Goal: Complete application form: Complete application form

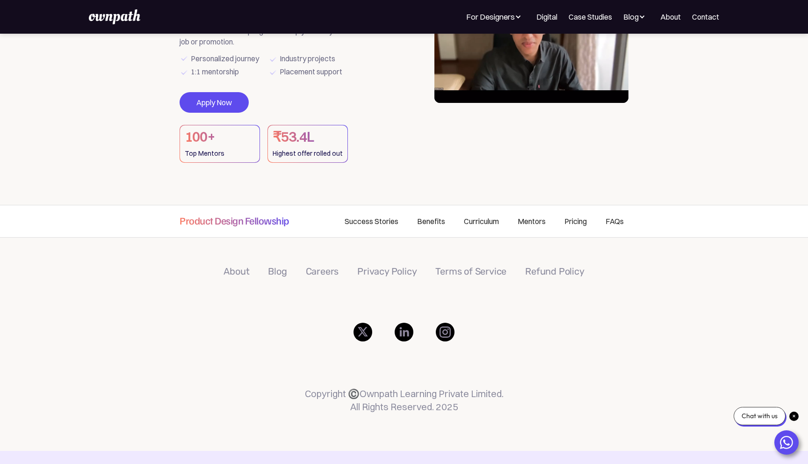
scroll to position [121, 0]
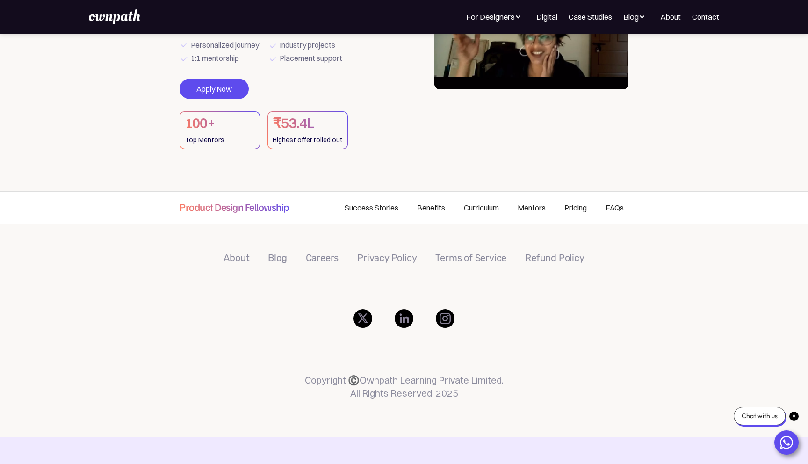
click at [422, 214] on link "Benefits" at bounding box center [431, 208] width 47 height 32
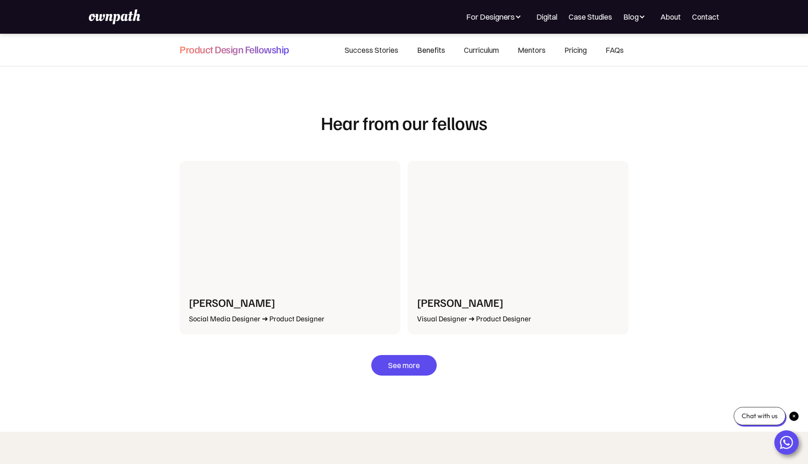
scroll to position [1973, 0]
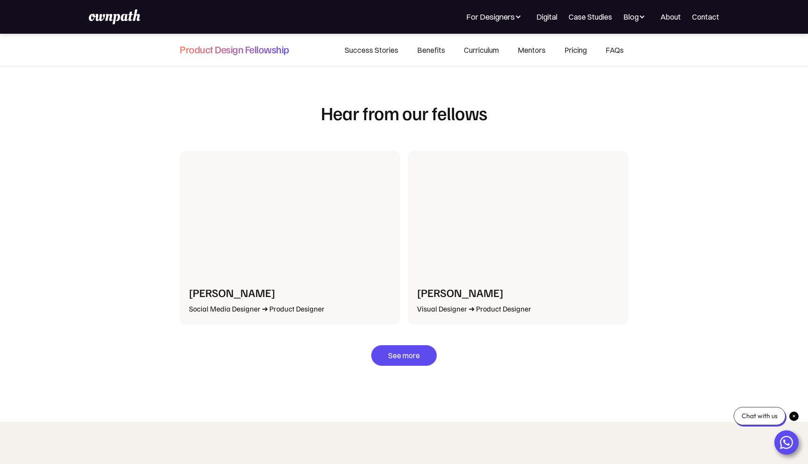
click at [322, 337] on div "See more" at bounding box center [404, 350] width 449 height 32
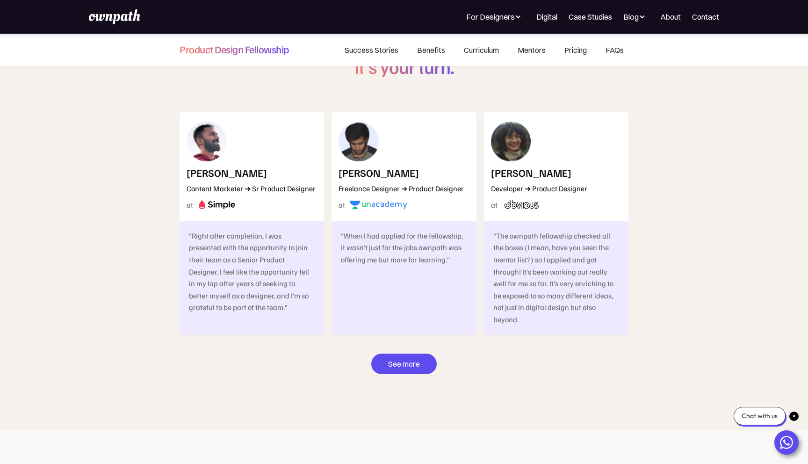
scroll to position [5134, 0]
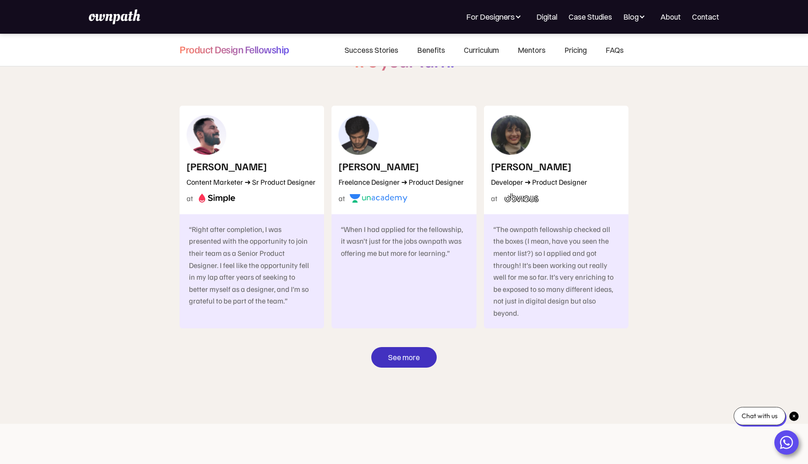
click at [383, 347] on link "See more" at bounding box center [403, 357] width 65 height 21
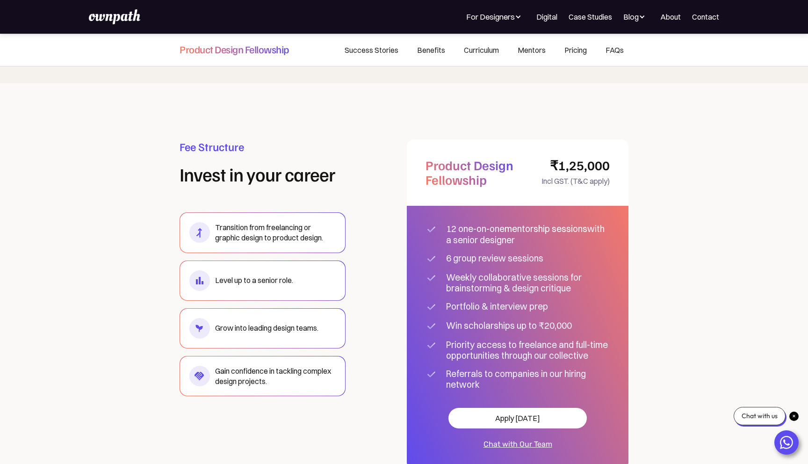
scroll to position [5476, 0]
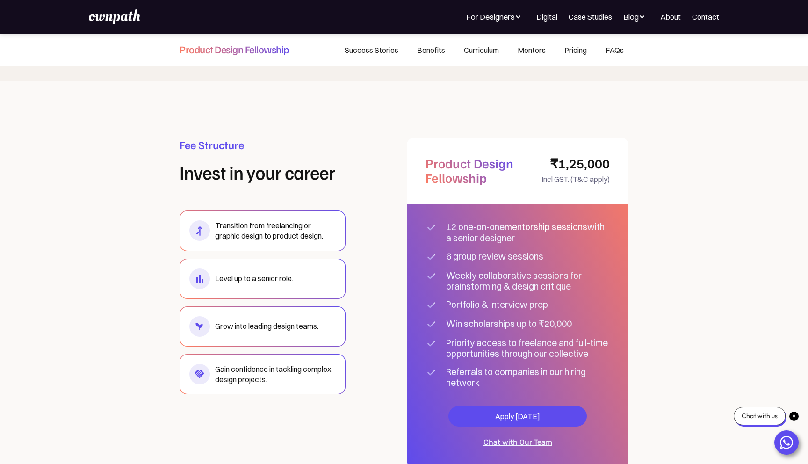
click at [489, 406] on div "Apply Today" at bounding box center [517, 416] width 138 height 21
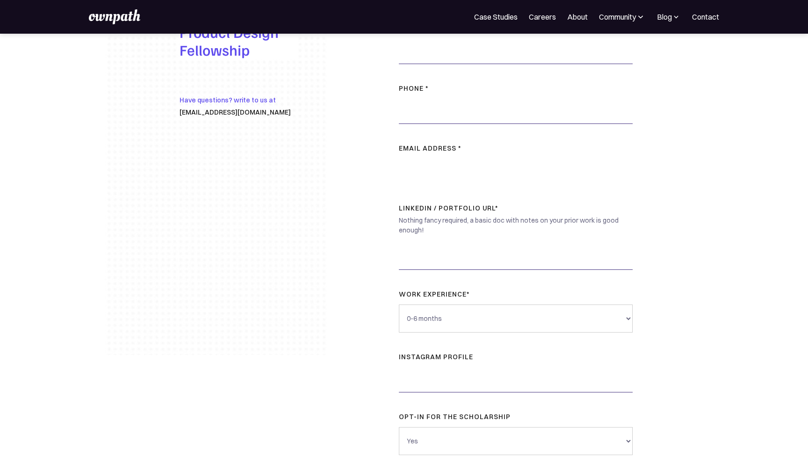
scroll to position [31, 0]
click at [431, 316] on select "0-6 months 6 months - 1 year 1 - 3 years 3 - 5 years 5+ years" at bounding box center [516, 316] width 234 height 28
select select "6 months - 1 year"
click at [399, 302] on select "0-6 months 6 months - 1 year 1 - 3 years 3 - 5 years 5+ years" at bounding box center [516, 316] width 234 height 28
click at [356, 355] on div "NAME * Phone * Email address * LinkedIn / Portfolio URL* Nothing fancy required…" at bounding box center [515, 264] width 375 height 525
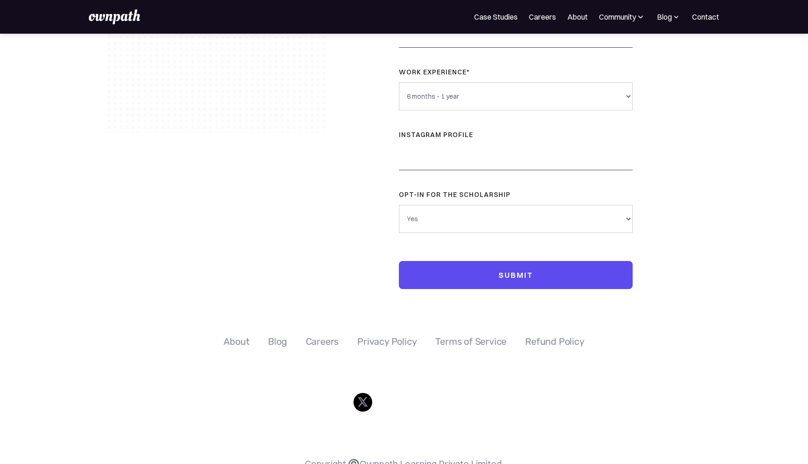
scroll to position [309, 0]
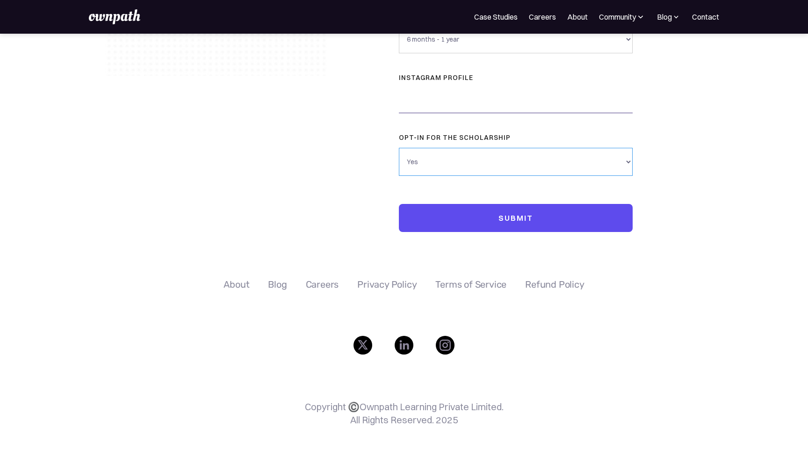
click at [452, 171] on select "Yes No" at bounding box center [516, 162] width 234 height 28
click at [399, 148] on select "Yes No" at bounding box center [516, 162] width 234 height 28
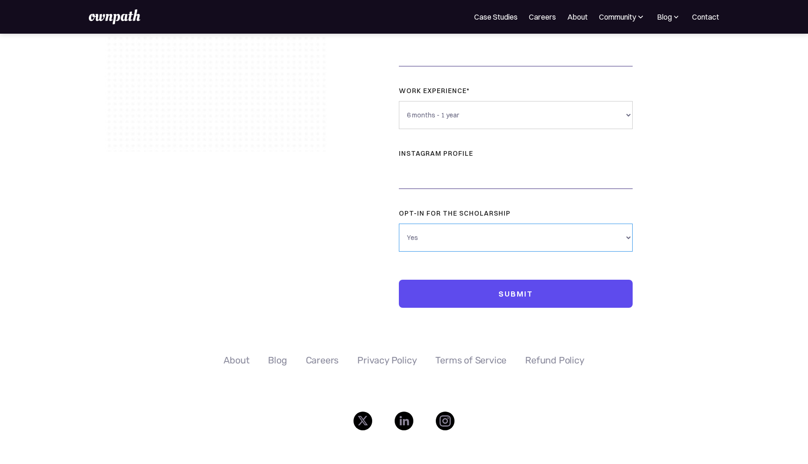
scroll to position [0, 0]
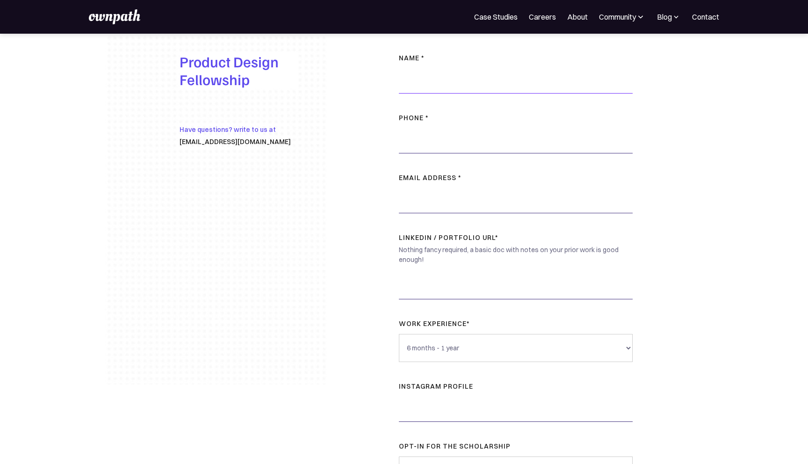
click at [426, 90] on input "NAME *" at bounding box center [516, 79] width 234 height 28
type input "Ritwik Raj"
click at [404, 140] on input "07321099508" at bounding box center [516, 139] width 234 height 28
type input "7321099508"
click at [452, 76] on input "Ritwik Raj" at bounding box center [516, 79] width 234 height 28
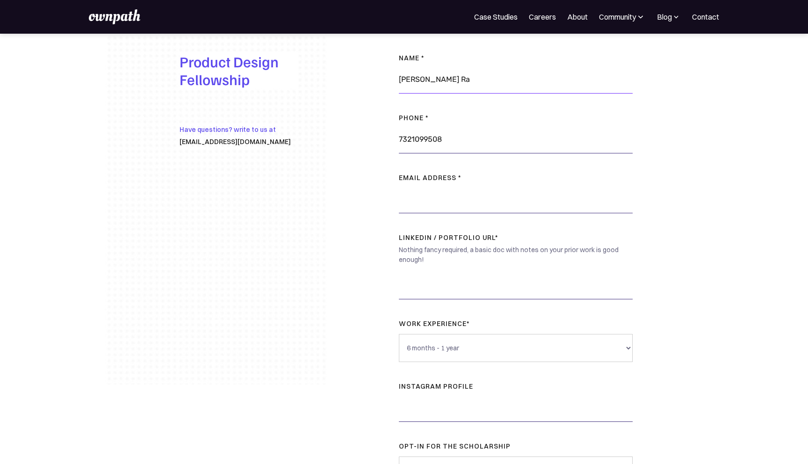
type input "Ritwik Raj"
click at [441, 203] on input "Email address *" at bounding box center [516, 199] width 234 height 28
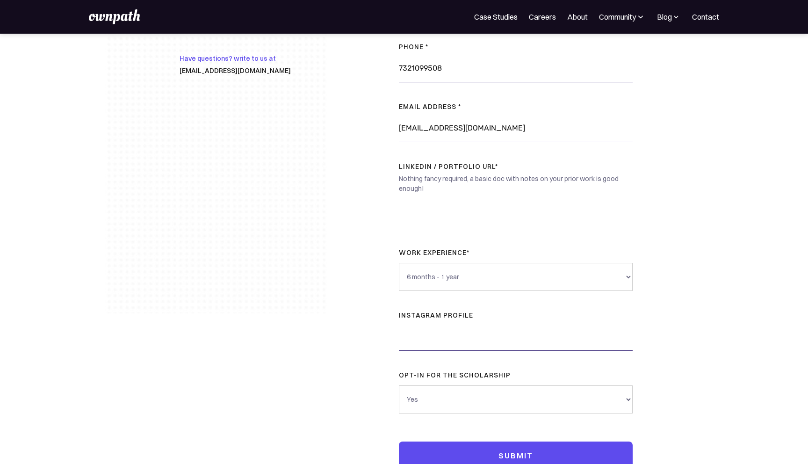
scroll to position [73, 0]
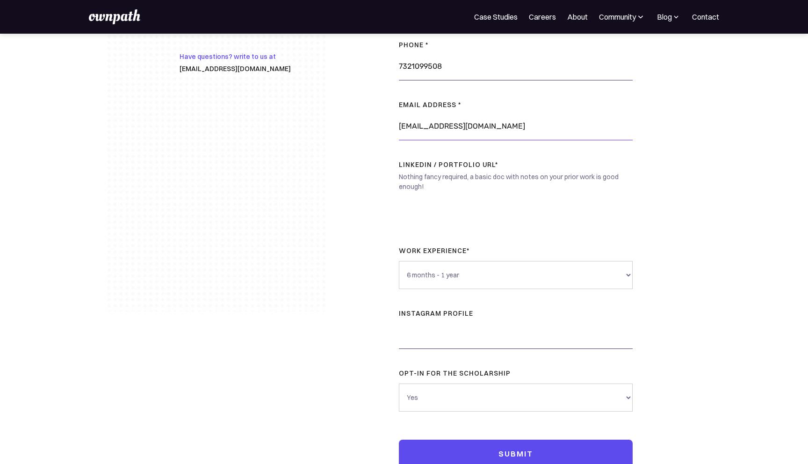
type input "ritwikdesign@gmail.com"
click at [429, 218] on input "LinkedIn / Portfolio URL*" at bounding box center [516, 212] width 234 height 28
paste input "https://www.linkedin.com/in/ritwik--raj/"
type input "https://www.linkedin.com/in/ritwik--raj/"
click at [448, 339] on input "instagram profile" at bounding box center [516, 335] width 234 height 28
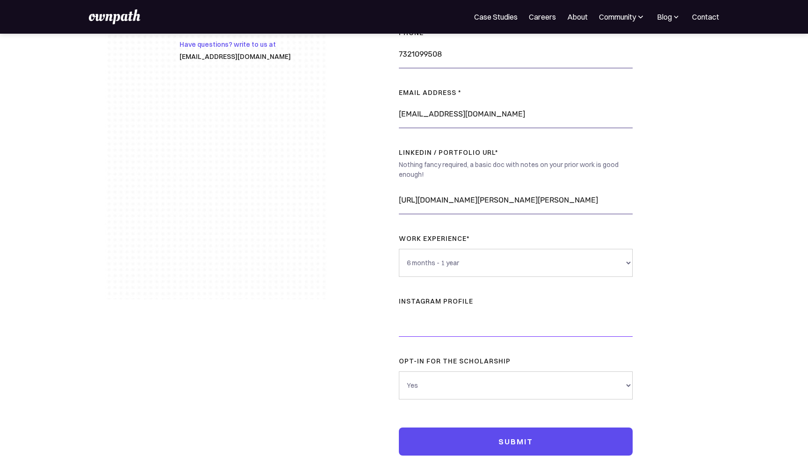
scroll to position [86, 0]
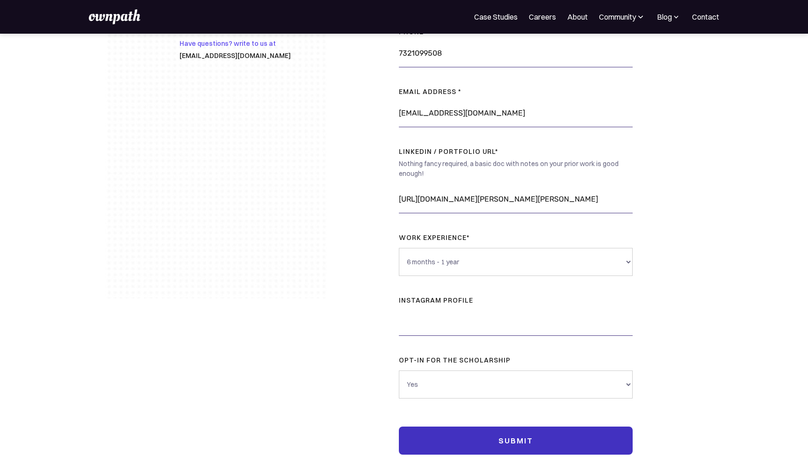
click at [471, 441] on input "Submit" at bounding box center [516, 440] width 234 height 28
type input "Please wait..."
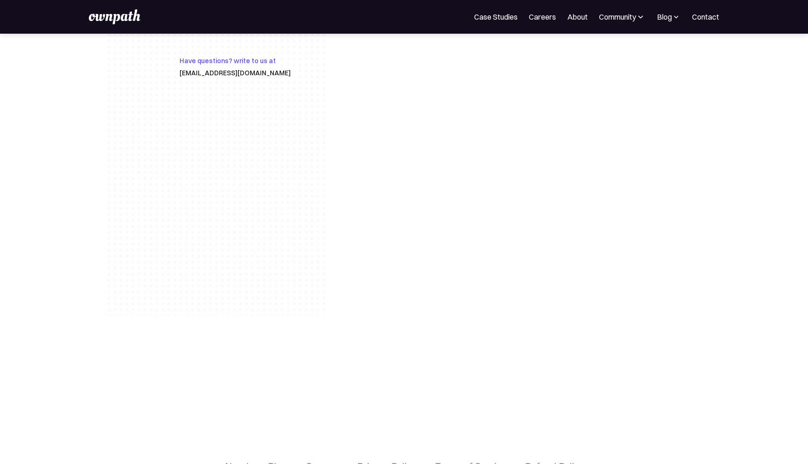
scroll to position [0, 0]
